Goal: Transaction & Acquisition: Purchase product/service

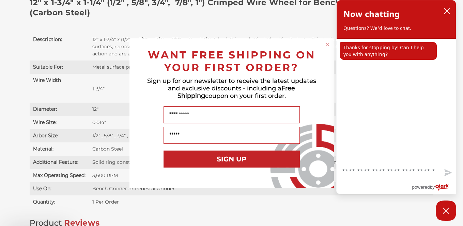
scroll to position [497, 0]
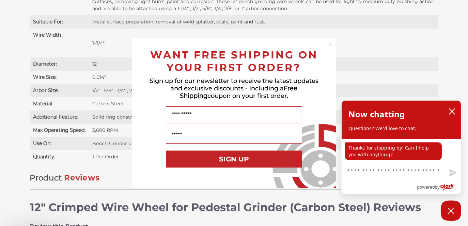
click at [462, 223] on html "Free Shipping on orders over $149 CONTACT US Monday - Friday (excluding holiday…" at bounding box center [234, 83] width 468 height 1160
click at [455, 111] on icon "close chatbox" at bounding box center [451, 111] width 7 height 7
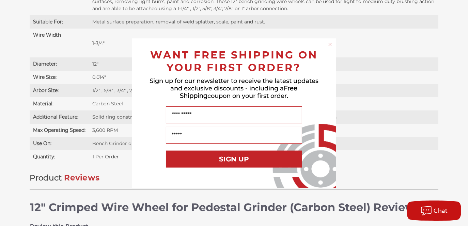
click at [330, 43] on circle "Close dialog" at bounding box center [330, 44] width 6 height 6
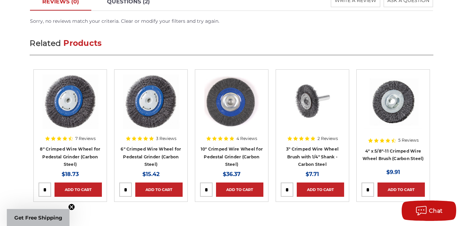
scroll to position [768, 0]
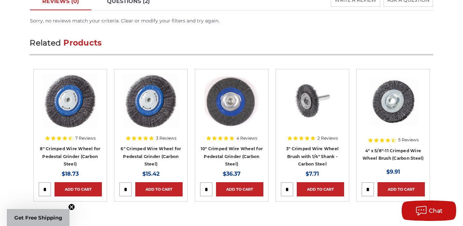
click at [225, 95] on img at bounding box center [231, 101] width 54 height 54
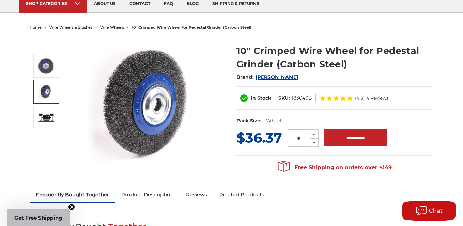
scroll to position [48, 0]
